Goal: Transaction & Acquisition: Purchase product/service

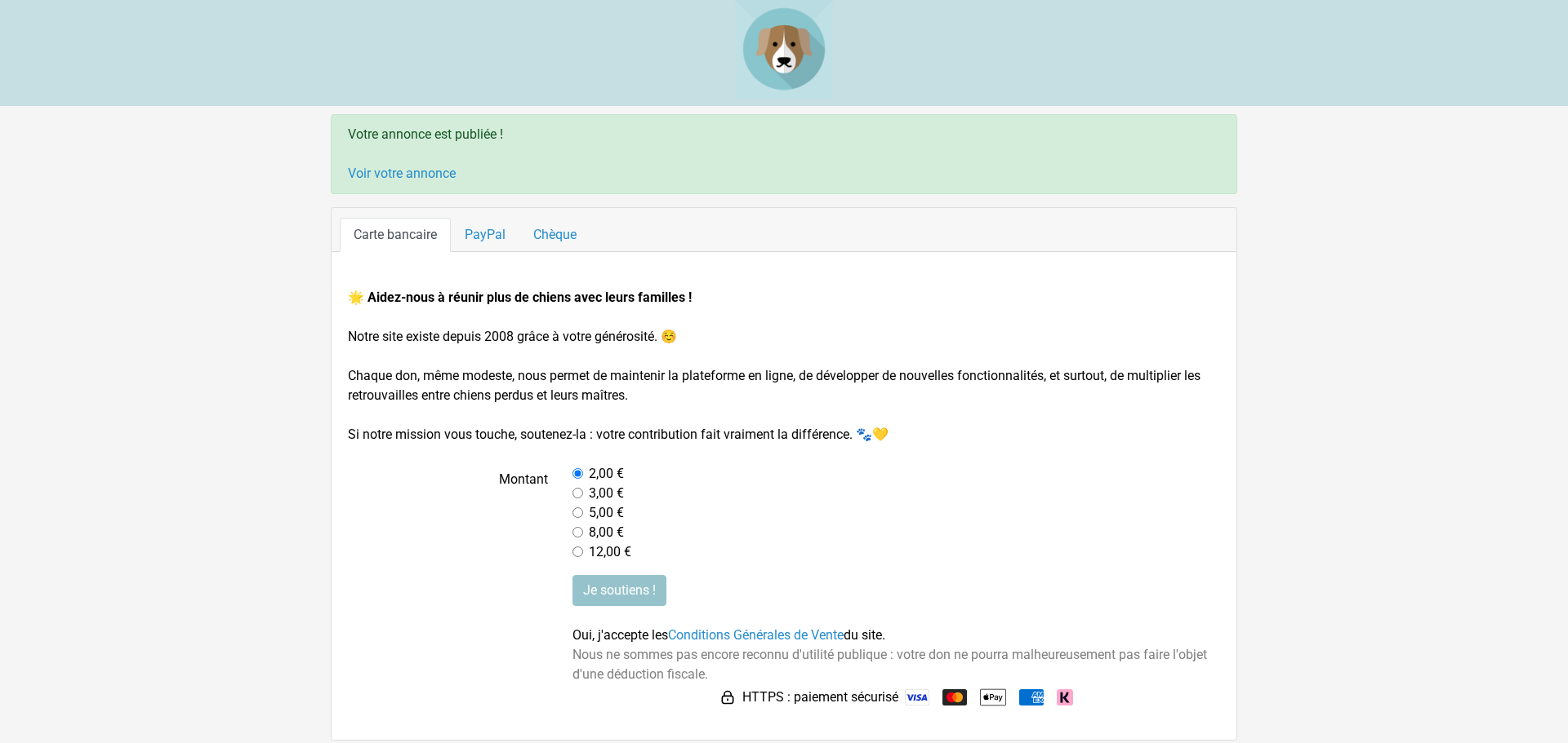
click at [579, 529] on input "radio" at bounding box center [578, 532] width 11 height 11
radio input "true"
click at [631, 586] on input "Je soutiens !" at bounding box center [619, 591] width 93 height 31
